Goal: Check status: Check status

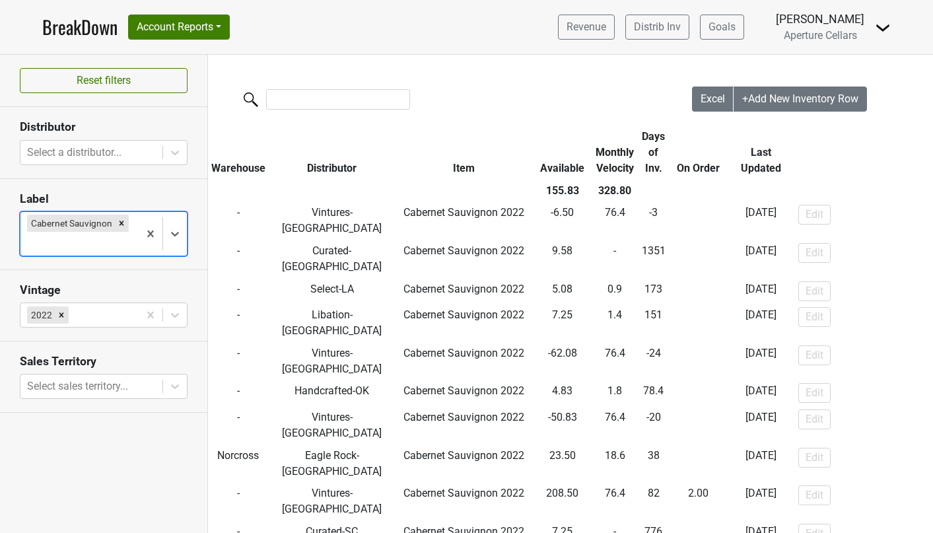
scroll to position [15, 3]
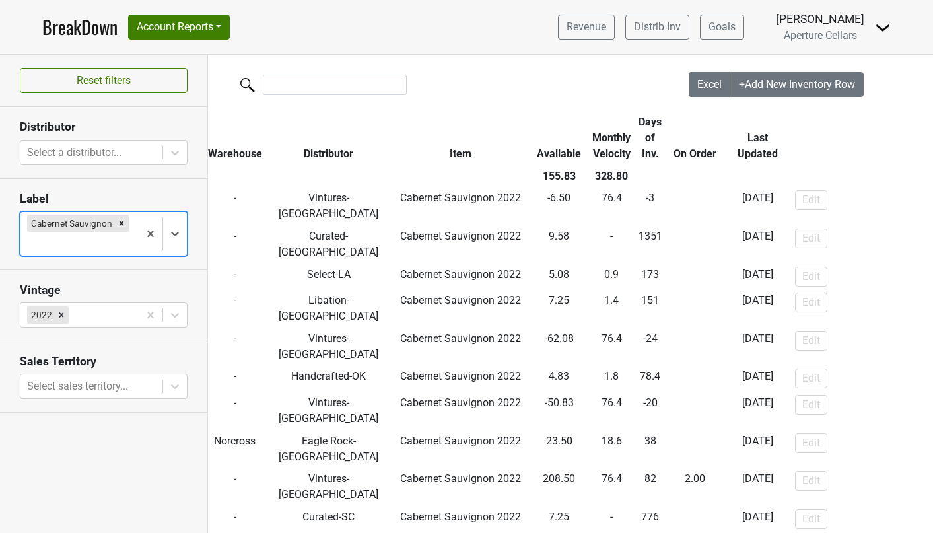
click at [94, 32] on link "BreakDown" at bounding box center [79, 27] width 75 height 28
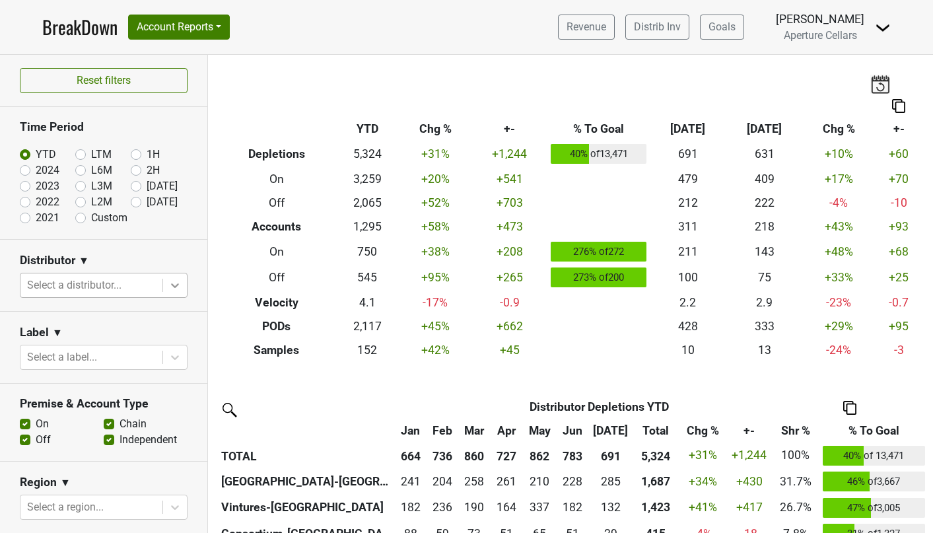
click at [169, 290] on icon at bounding box center [174, 285] width 13 height 13
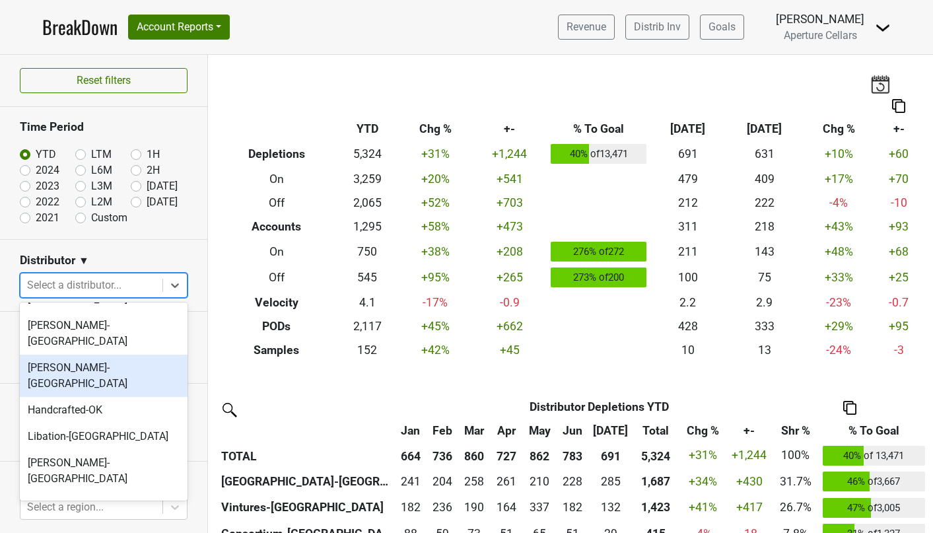
scroll to position [183, 0]
click at [100, 354] on div "[PERSON_NAME]-[GEOGRAPHIC_DATA]" at bounding box center [104, 375] width 168 height 42
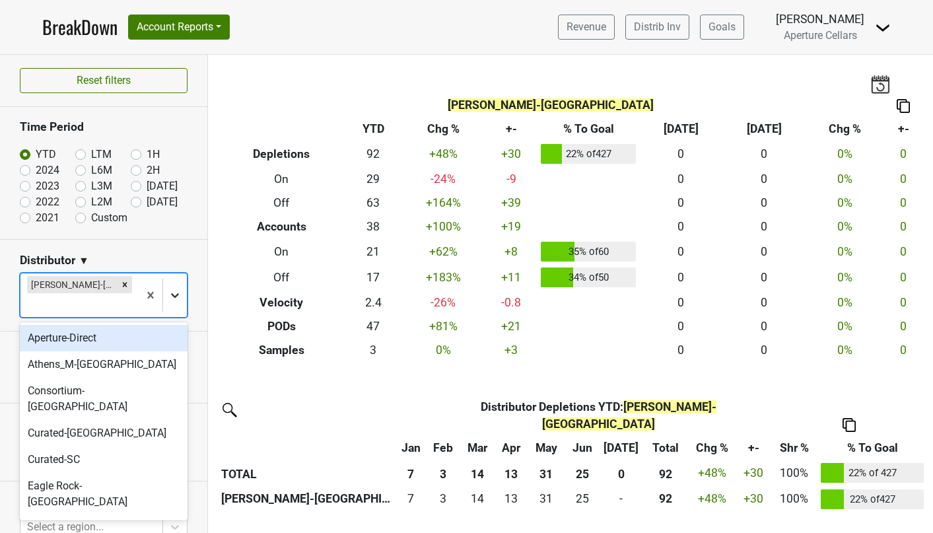
click at [173, 294] on icon at bounding box center [175, 295] width 8 height 5
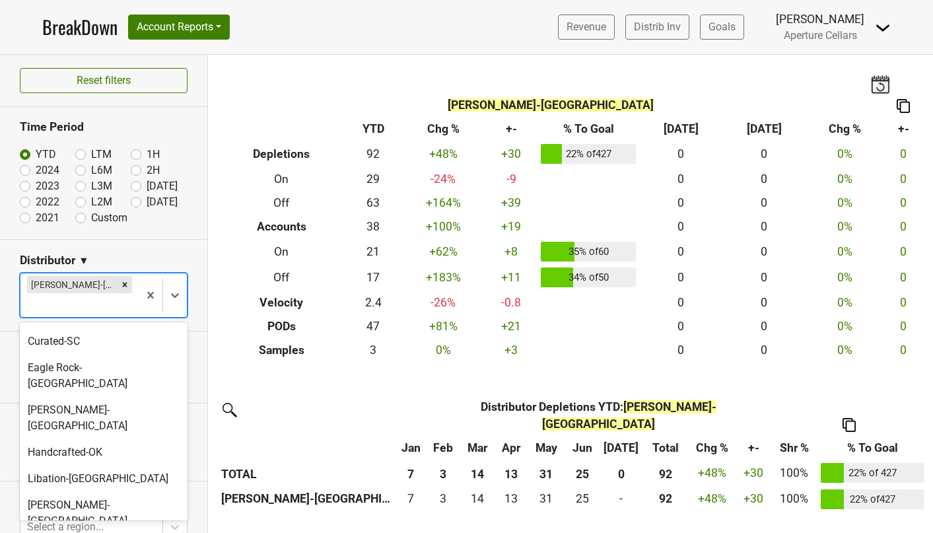
scroll to position [126, 0]
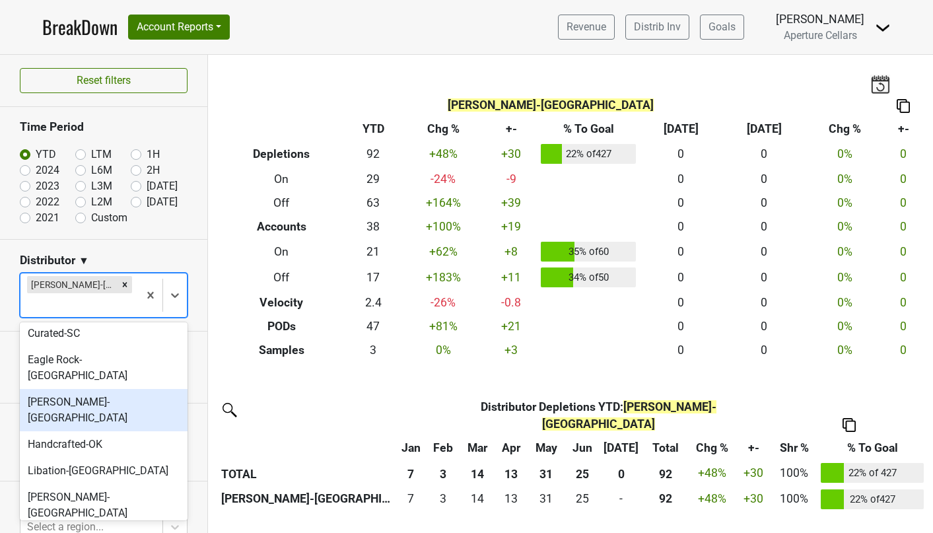
click at [67, 389] on div "[PERSON_NAME]-[GEOGRAPHIC_DATA]" at bounding box center [104, 410] width 168 height 42
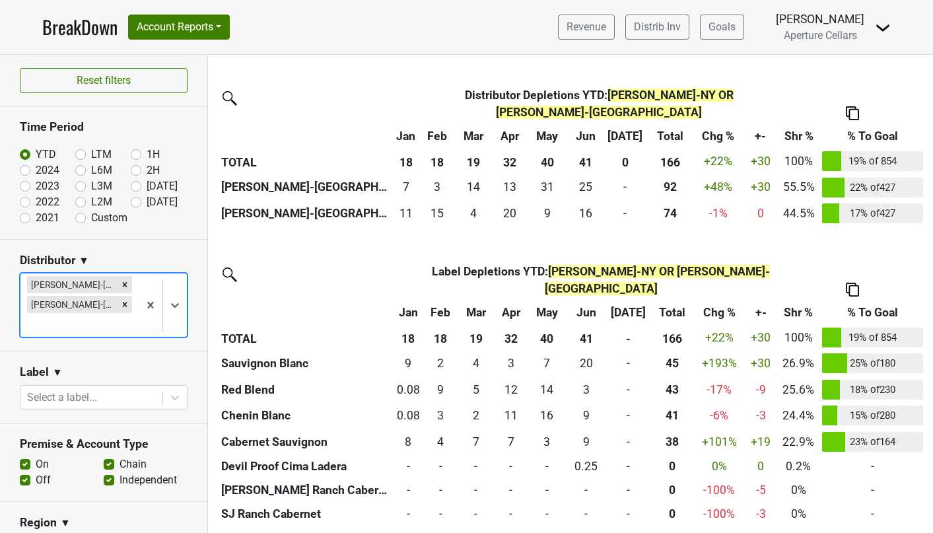
scroll to position [311, 0]
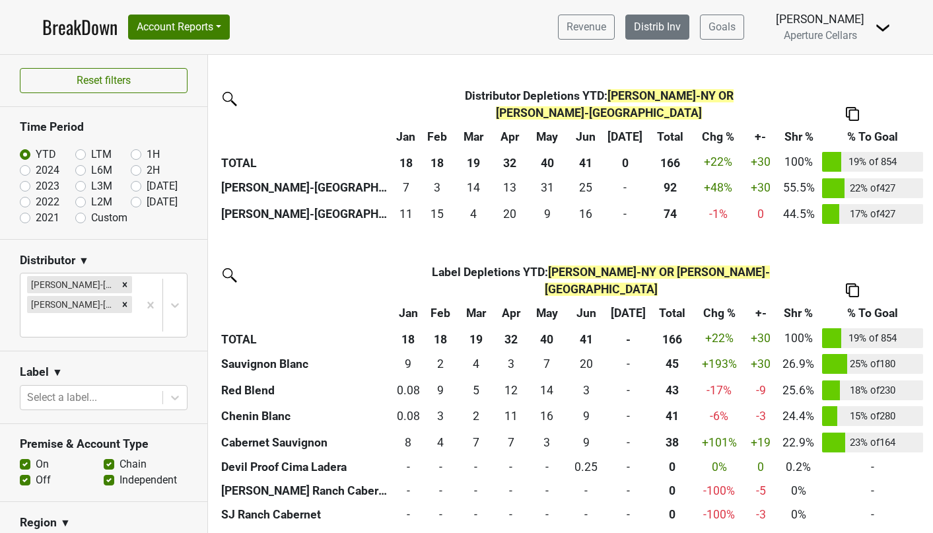
drag, startPoint x: 674, startPoint y: 30, endPoint x: 644, endPoint y: 33, distance: 30.5
click at [590, 30] on link "Revenue" at bounding box center [586, 27] width 57 height 25
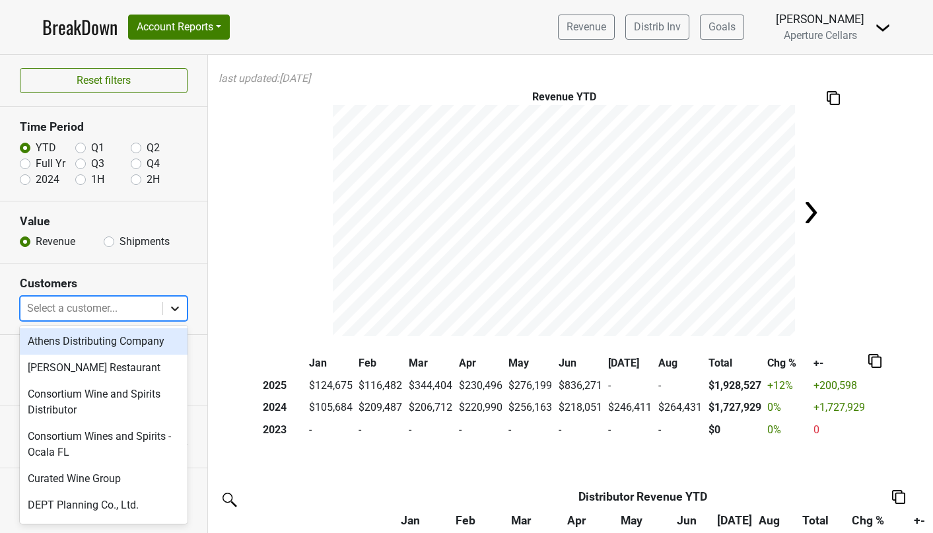
click at [180, 305] on icon at bounding box center [174, 308] width 13 height 13
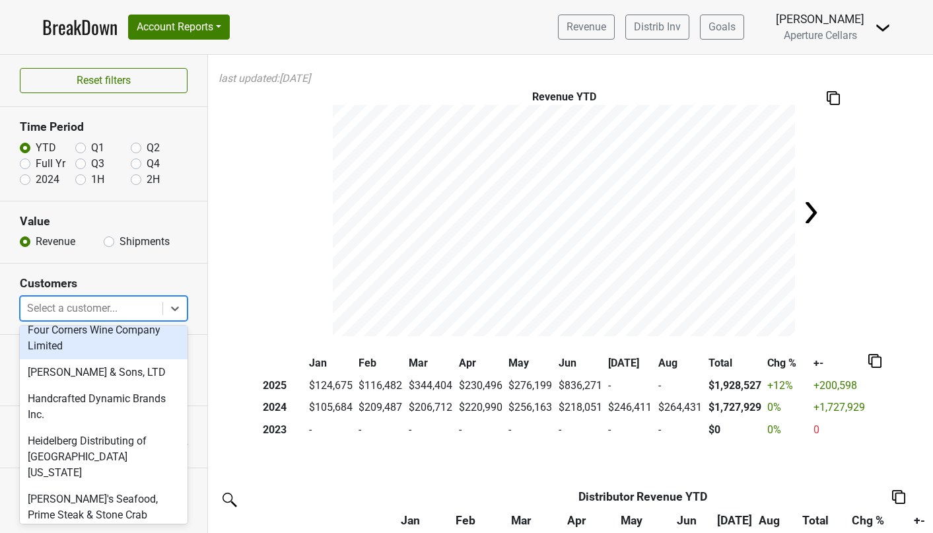
scroll to position [273, 0]
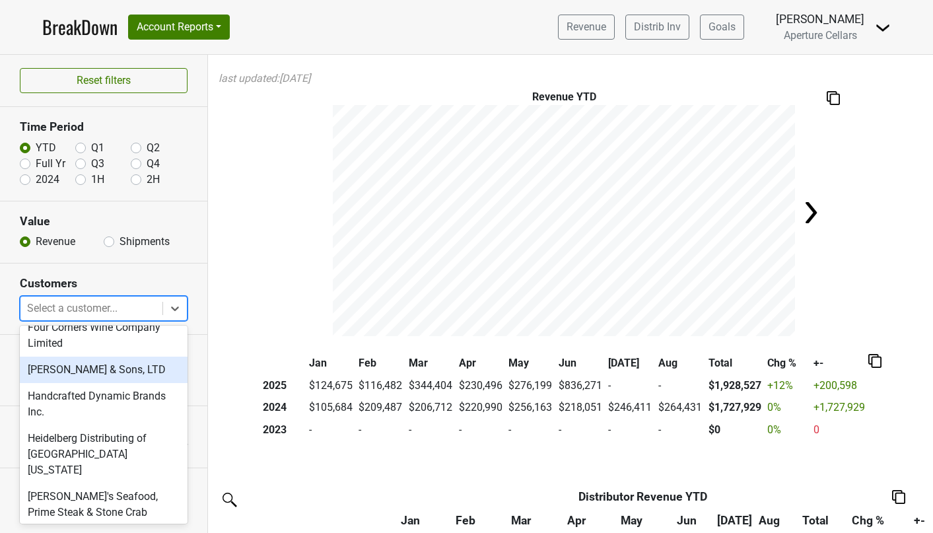
click at [110, 369] on div "Frederick Wildman & Sons, LTD" at bounding box center [104, 369] width 168 height 26
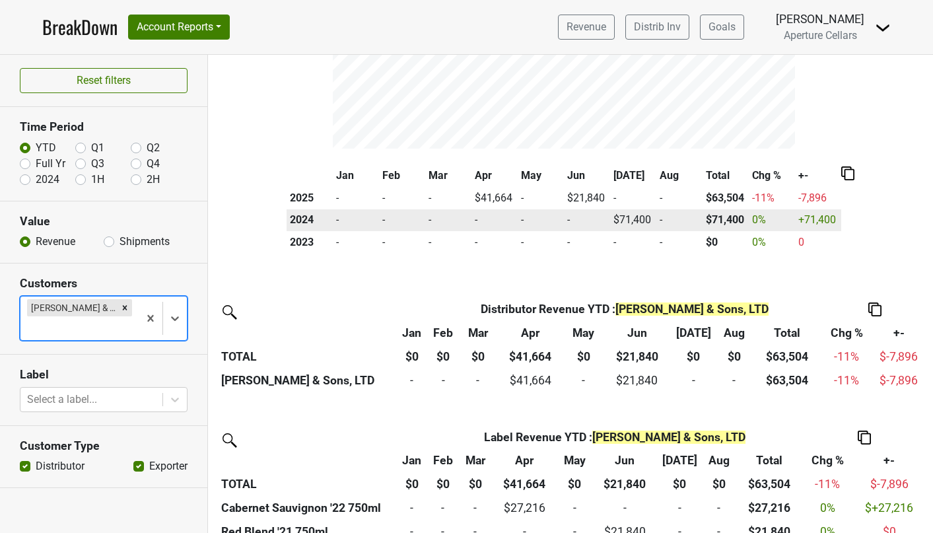
scroll to position [302, 0]
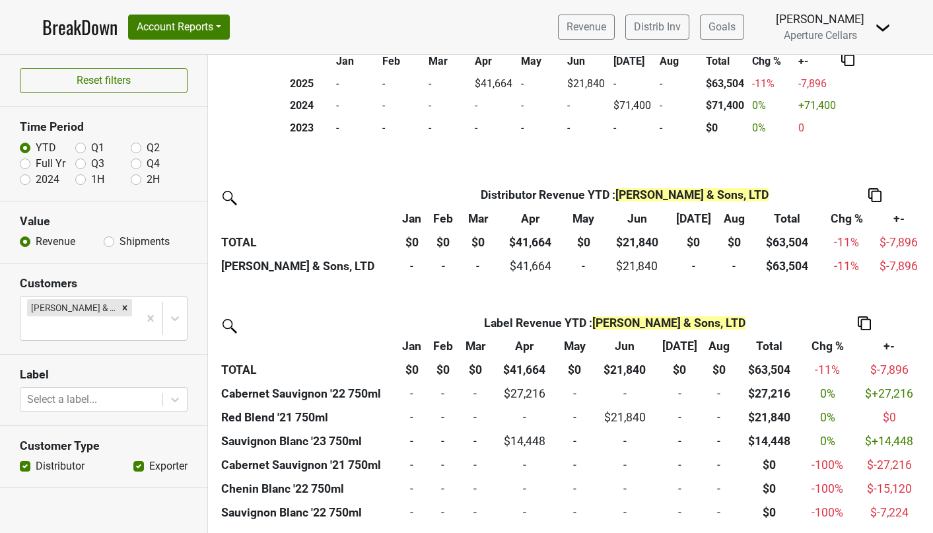
click at [119, 242] on label "Shipments" at bounding box center [144, 242] width 50 height 16
click at [110, 242] on input "Shipments" at bounding box center [109, 240] width 11 height 13
radio input "true"
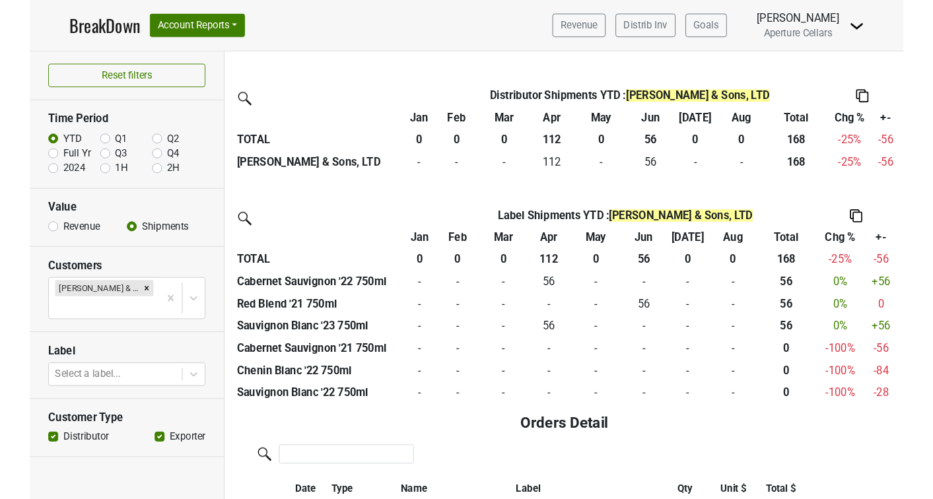
scroll to position [426, 0]
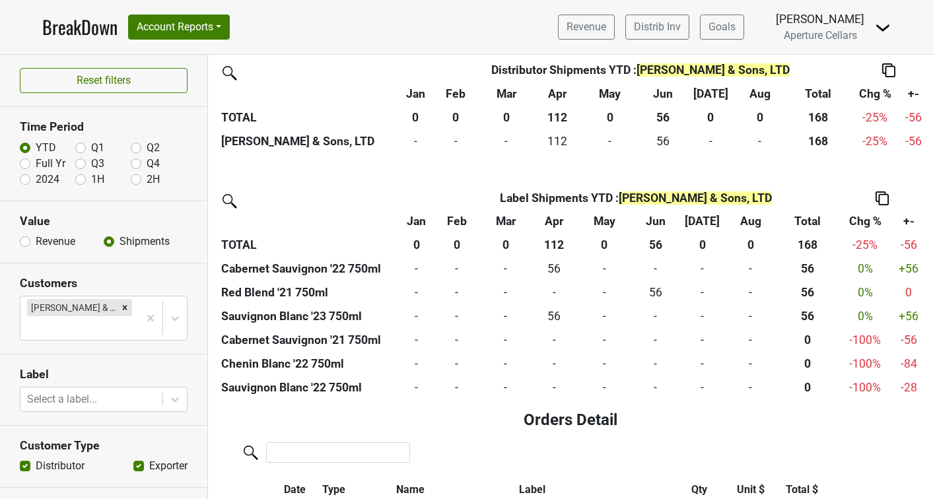
click at [69, 28] on link "BreakDown" at bounding box center [79, 27] width 75 height 28
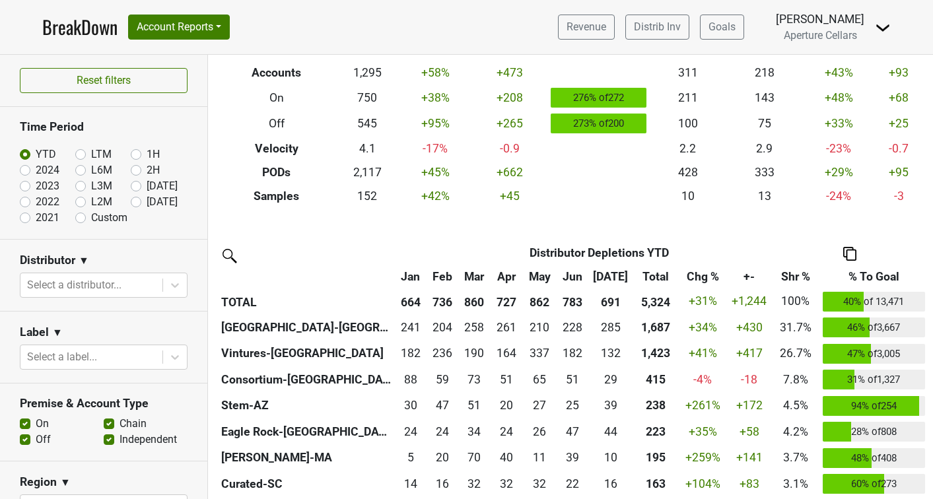
scroll to position [154, 0]
click at [176, 279] on icon at bounding box center [174, 285] width 13 height 13
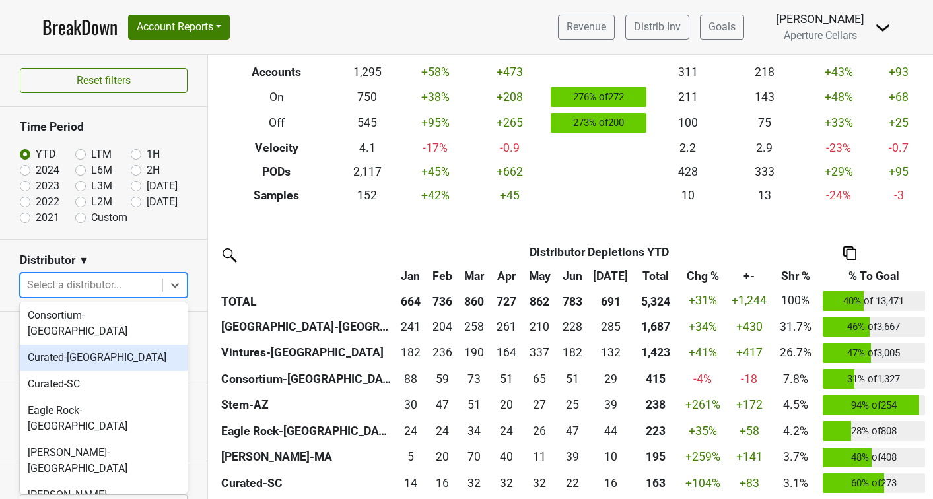
scroll to position [63, 0]
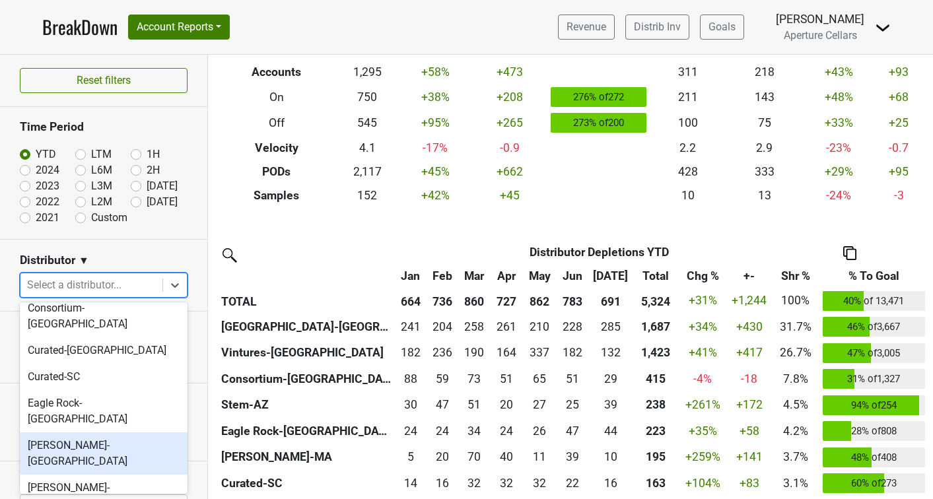
click at [62, 432] on div "[PERSON_NAME]-[GEOGRAPHIC_DATA]" at bounding box center [104, 453] width 168 height 42
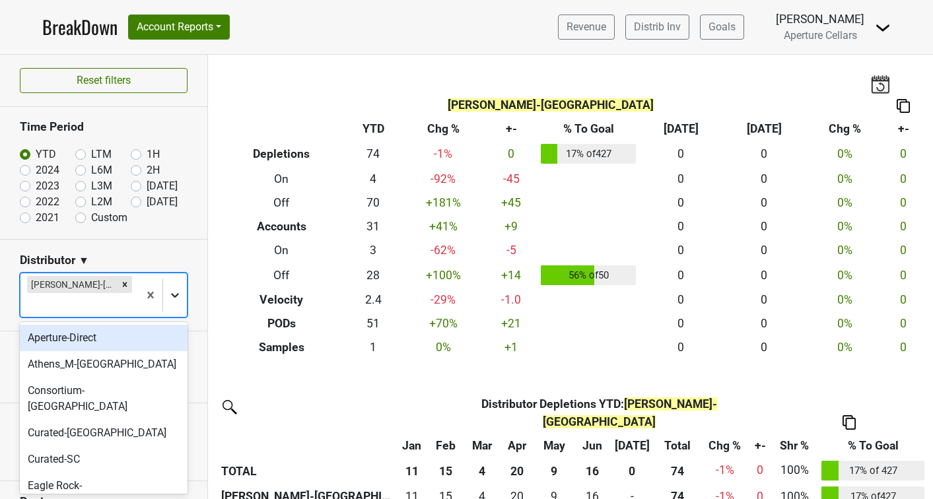
click at [177, 296] on icon at bounding box center [174, 294] width 13 height 13
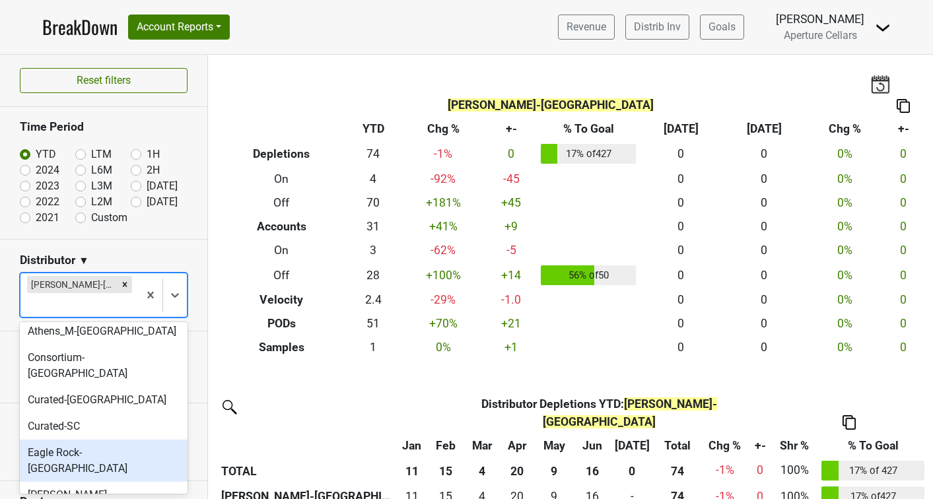
scroll to position [68, 0]
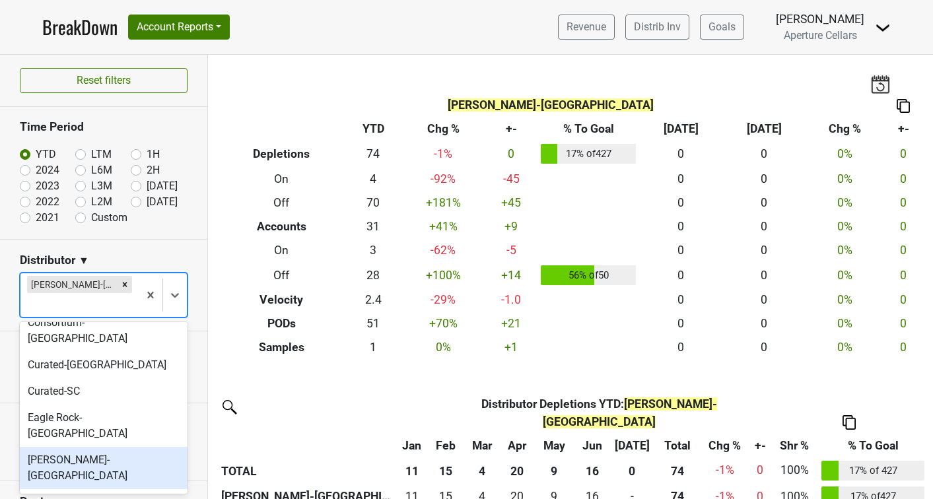
click at [79, 447] on div "[PERSON_NAME]-[GEOGRAPHIC_DATA]" at bounding box center [104, 468] width 168 height 42
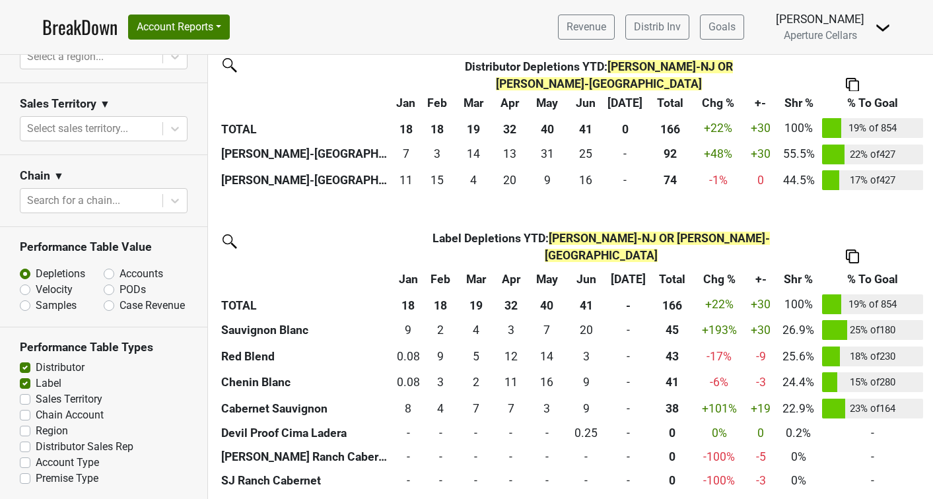
scroll to position [48, 0]
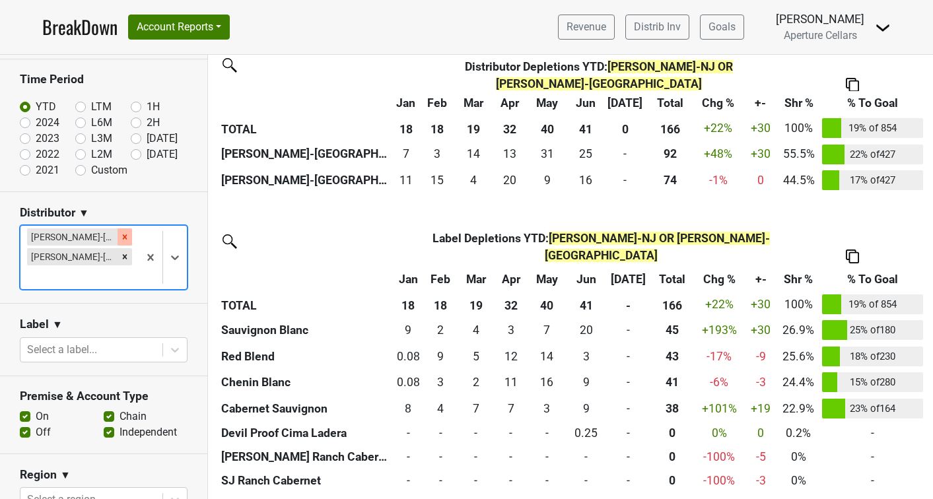
click at [126, 236] on icon "Remove Frederick Wildman-NJ" at bounding box center [124, 236] width 9 height 9
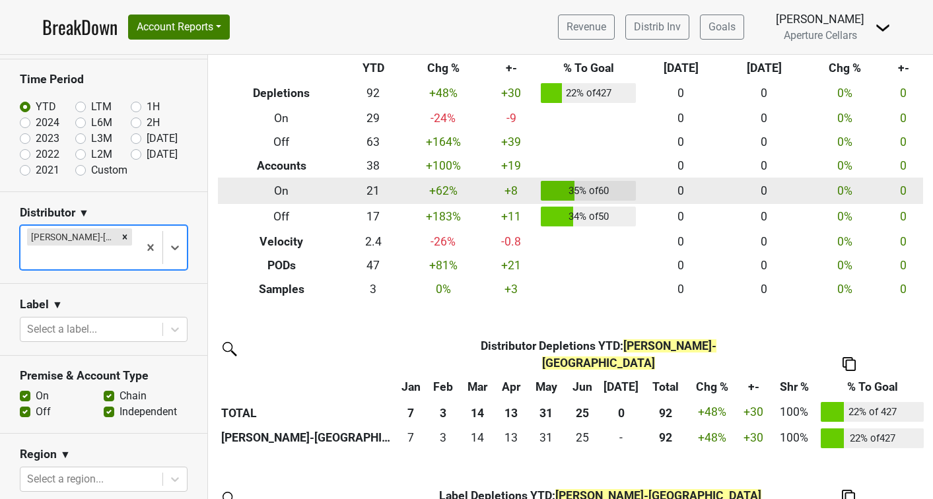
scroll to position [91, 0]
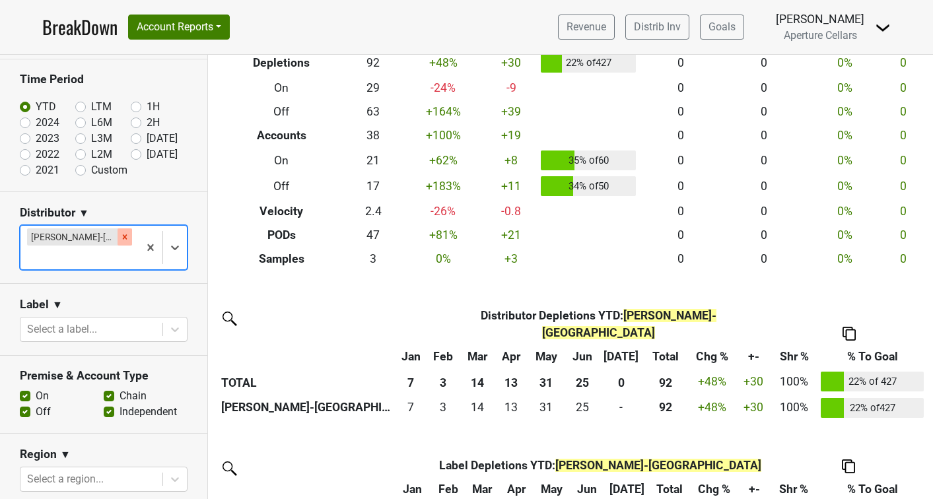
click at [127, 236] on icon "Remove Frederick Wildman-NY" at bounding box center [124, 236] width 9 height 9
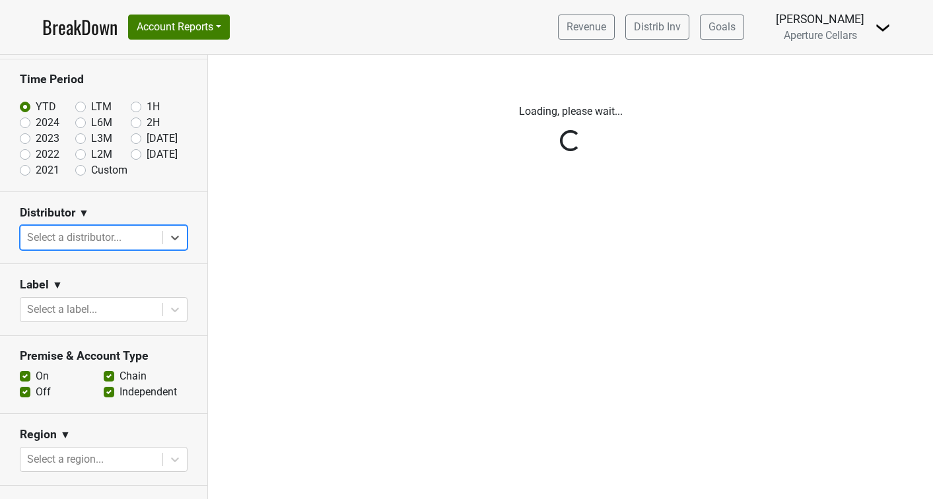
scroll to position [0, 0]
click at [176, 235] on div "Reset filters Time Period YTD LTM 1H 2024 L6M 2H 2023 L3M Jul '25 2022 L2M Aug …" at bounding box center [104, 277] width 208 height 444
click at [176, 236] on div "Reset filters Time Period YTD LTM 1H 2024 L6M 2H 2023 L3M Jul '25 2022 L2M Aug …" at bounding box center [104, 277] width 208 height 444
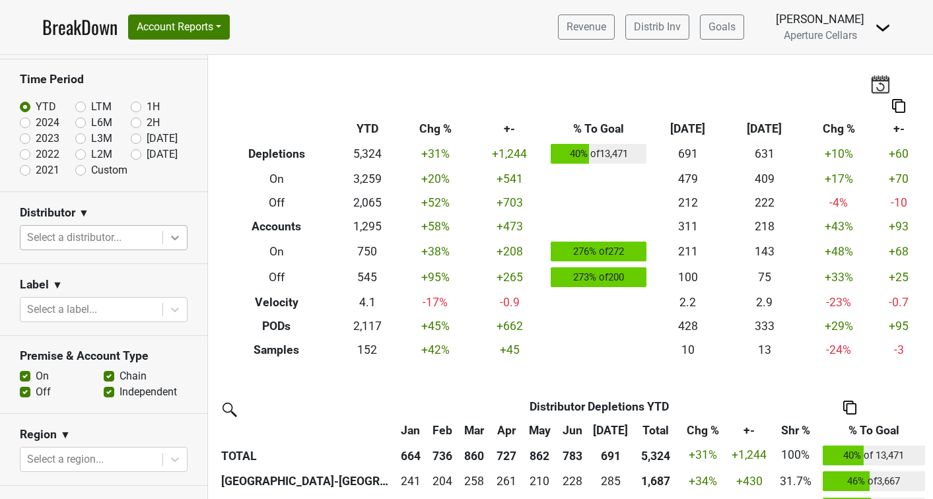
click at [176, 236] on icon at bounding box center [174, 237] width 13 height 13
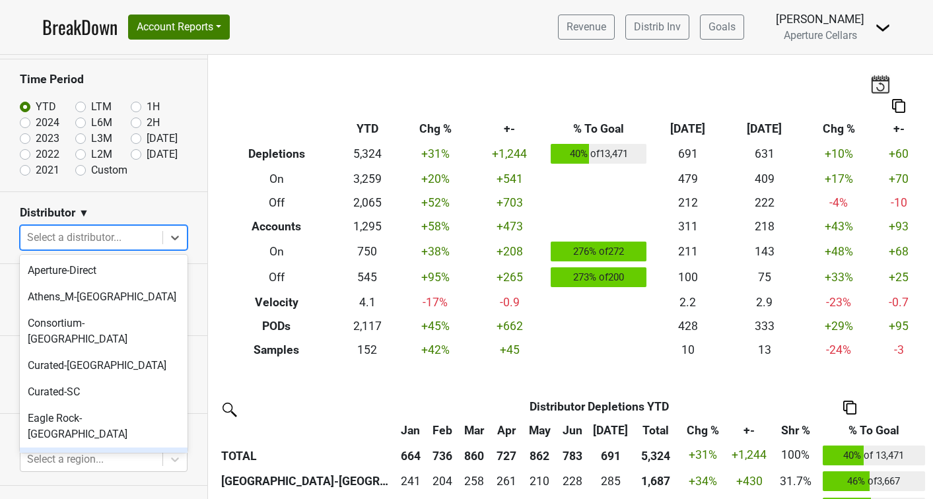
click at [115, 447] on div "[PERSON_NAME]-[GEOGRAPHIC_DATA]" at bounding box center [104, 468] width 168 height 42
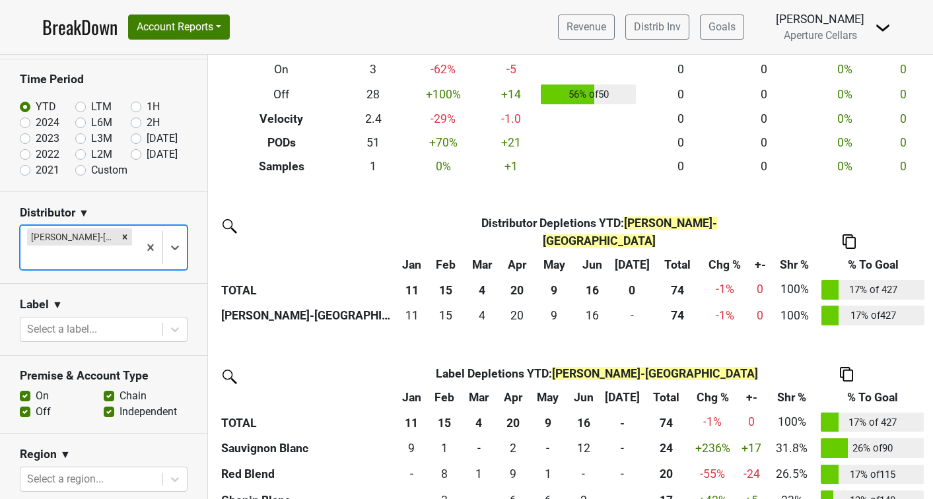
scroll to position [180, 0]
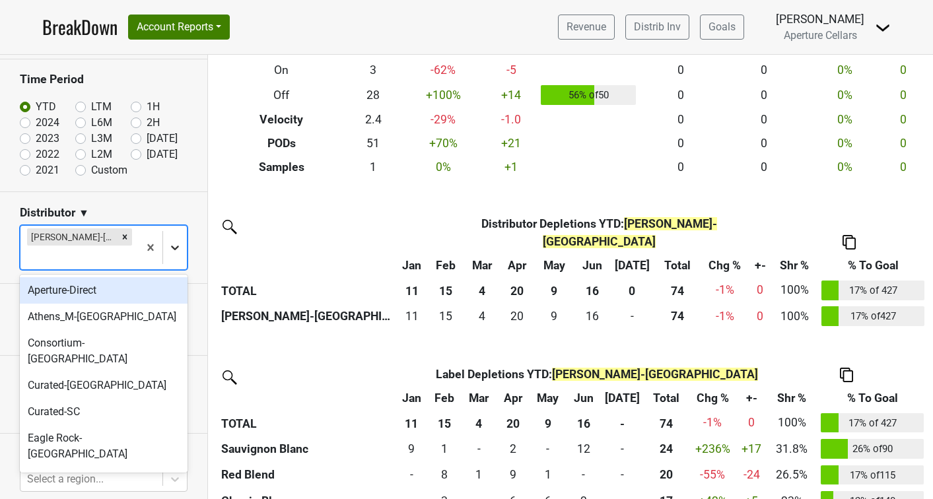
click at [178, 247] on icon at bounding box center [175, 248] width 8 height 5
click at [123, 467] on div "[PERSON_NAME]-[GEOGRAPHIC_DATA]" at bounding box center [104, 488] width 168 height 42
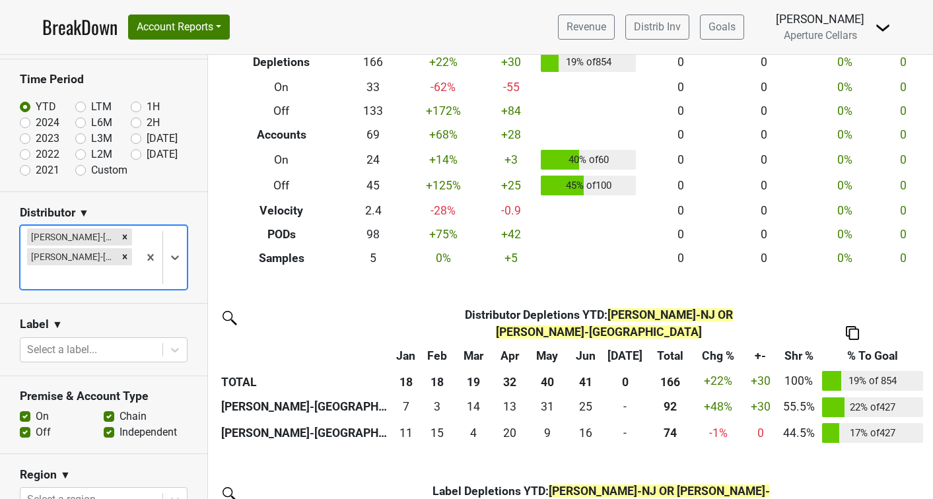
scroll to position [112, 0]
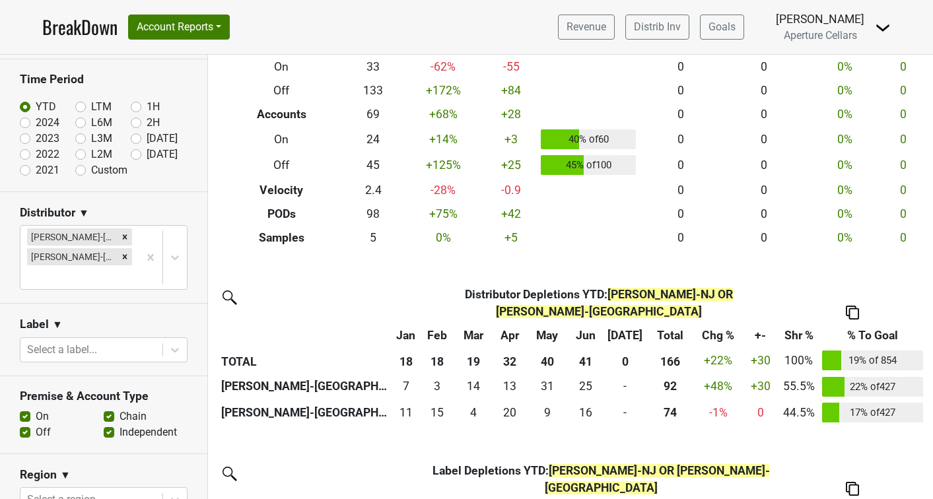
click at [36, 124] on label "2024" at bounding box center [48, 123] width 24 height 16
click at [28, 124] on input "2024" at bounding box center [46, 121] width 53 height 13
radio input "true"
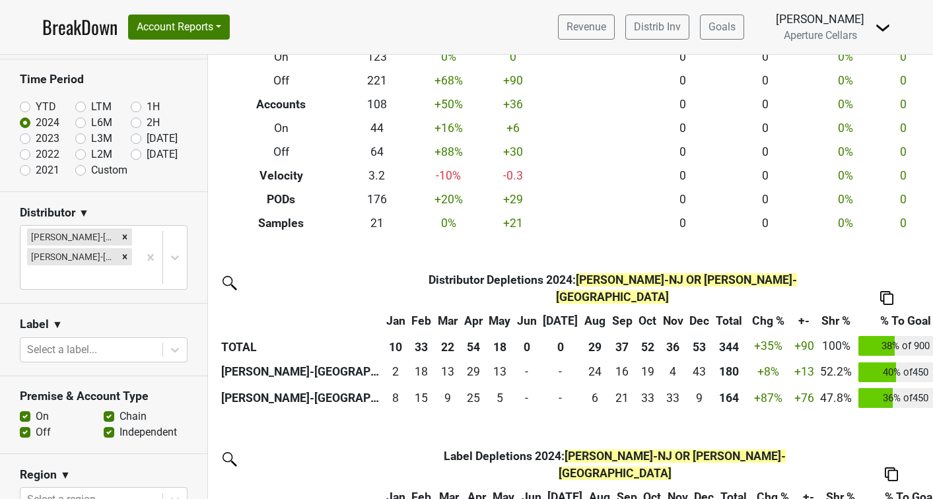
scroll to position [138, 0]
